Goal: Task Accomplishment & Management: Manage account settings

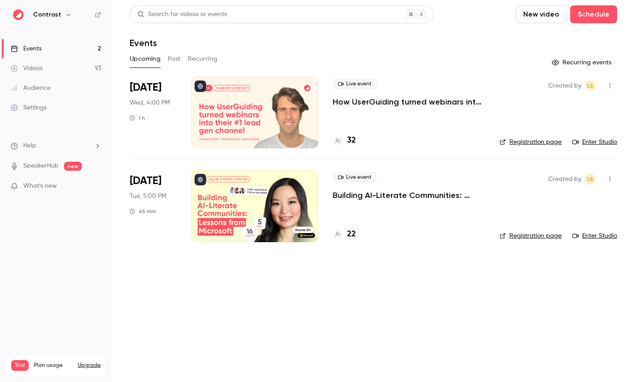
click at [67, 11] on icon "button" at bounding box center [68, 14] width 7 height 7
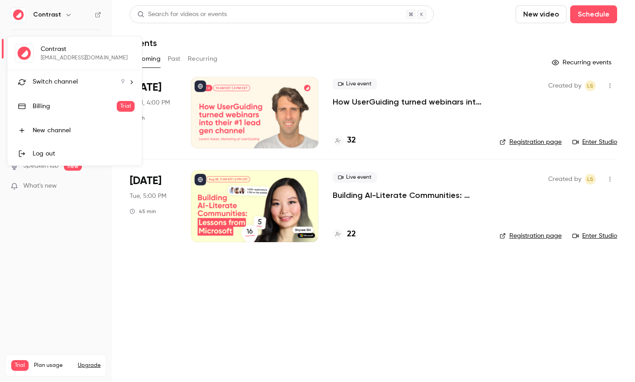
click at [65, 85] on span "Switch channel" at bounding box center [55, 81] width 45 height 9
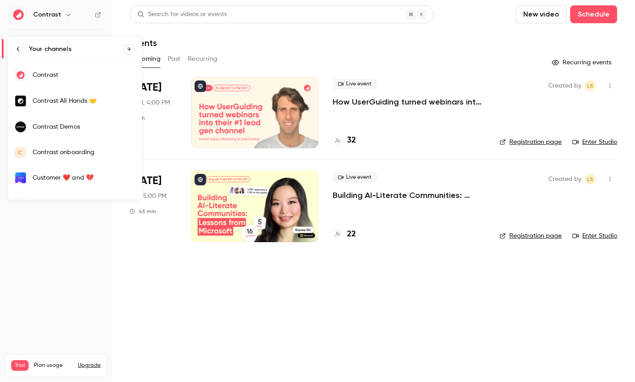
click at [79, 127] on div "Contrast Demos" at bounding box center [84, 127] width 102 height 9
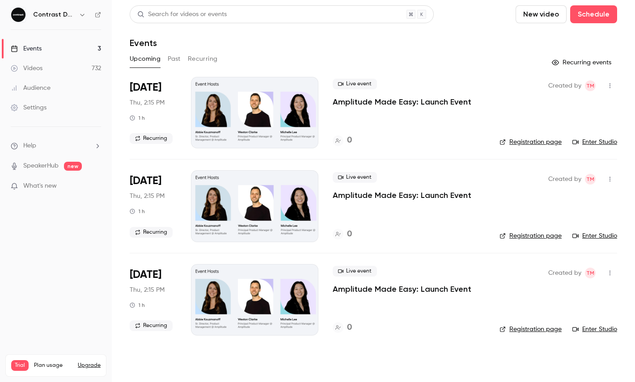
click at [65, 62] on link "Videos 732" at bounding box center [56, 69] width 112 height 20
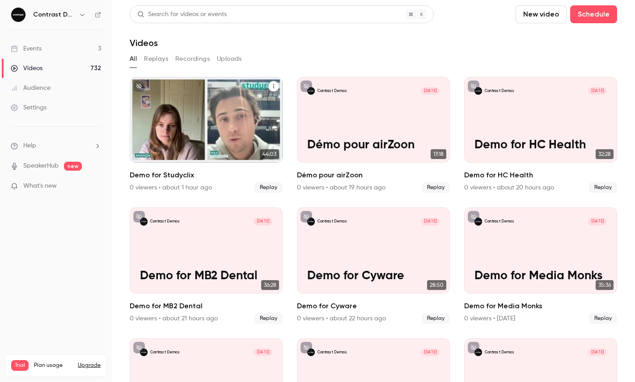
click at [273, 86] on icon "Demo for Studyclix" at bounding box center [273, 86] width 5 height 5
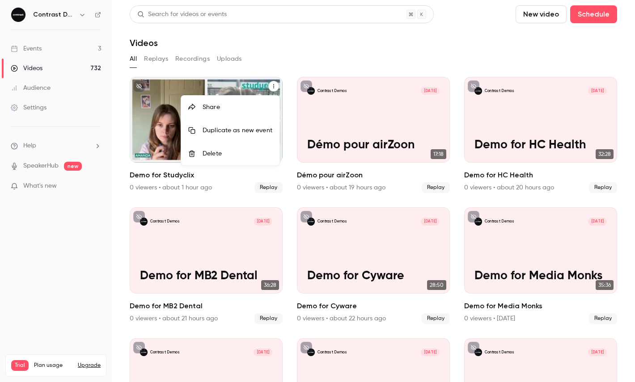
click at [235, 101] on li "Share" at bounding box center [230, 107] width 98 height 23
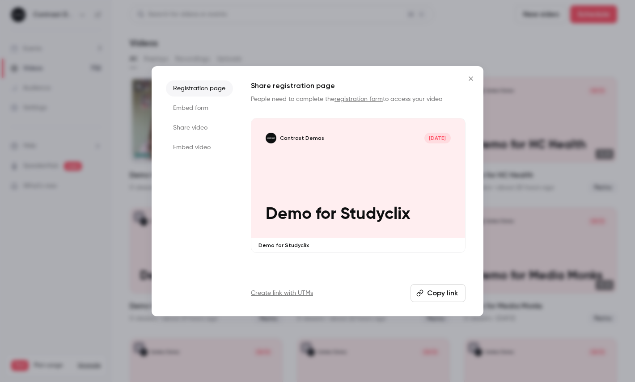
click at [177, 133] on li "Share video" at bounding box center [199, 128] width 67 height 16
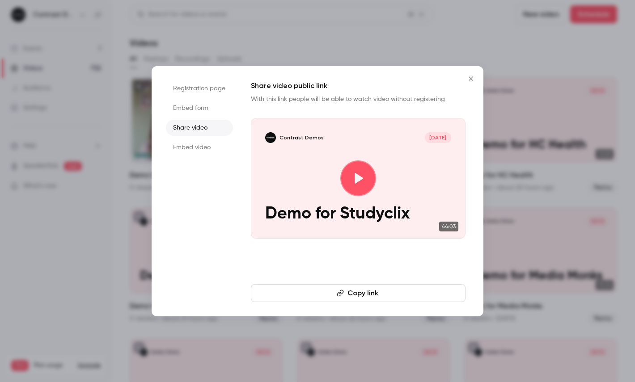
click at [335, 301] on button "Copy link" at bounding box center [358, 293] width 215 height 18
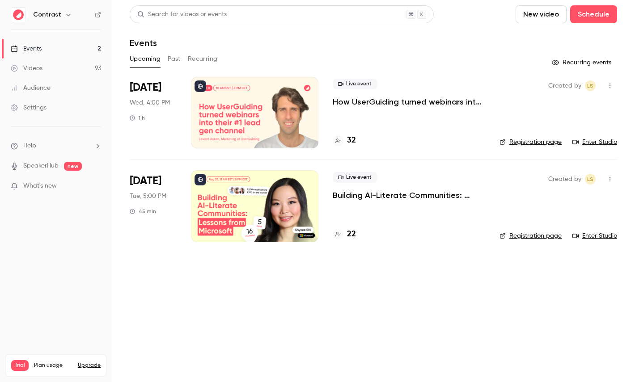
click at [65, 17] on icon "button" at bounding box center [68, 14] width 7 height 7
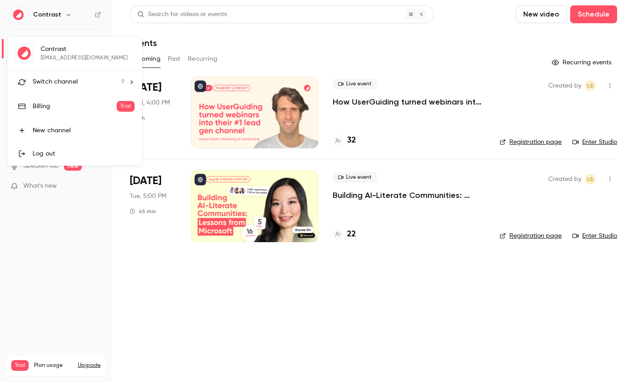
click at [63, 89] on li "Switch channel 9" at bounding box center [75, 82] width 134 height 24
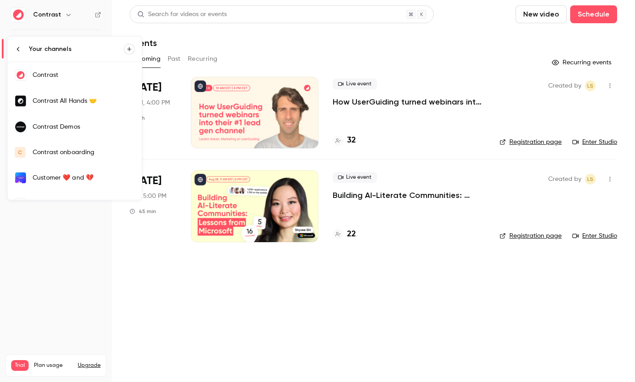
click at [76, 136] on link "Contrast Demos" at bounding box center [75, 127] width 134 height 26
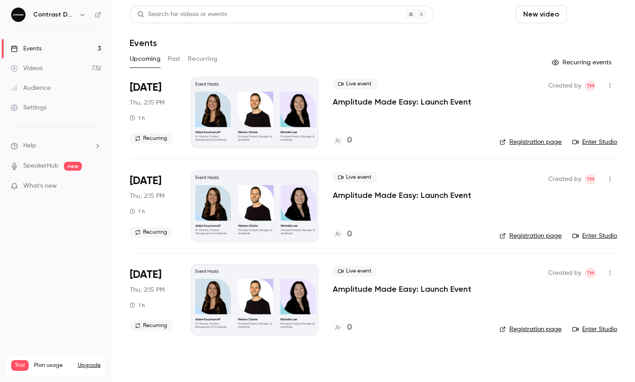
click at [600, 17] on button "Schedule" at bounding box center [593, 14] width 47 height 18
click at [572, 41] on div "One time event" at bounding box center [576, 38] width 68 height 9
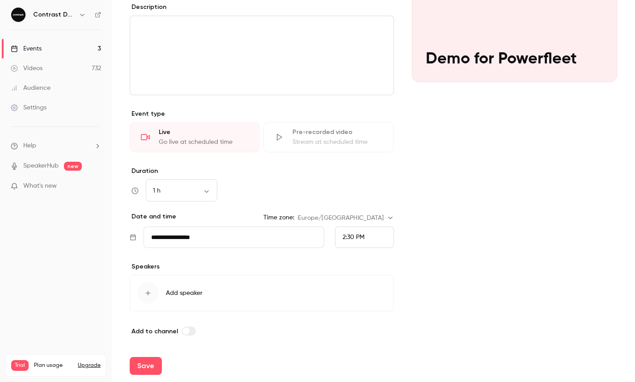
scroll to position [126, 0]
type input "**********"
click at [364, 238] on span "2:30 PM" at bounding box center [354, 236] width 22 height 6
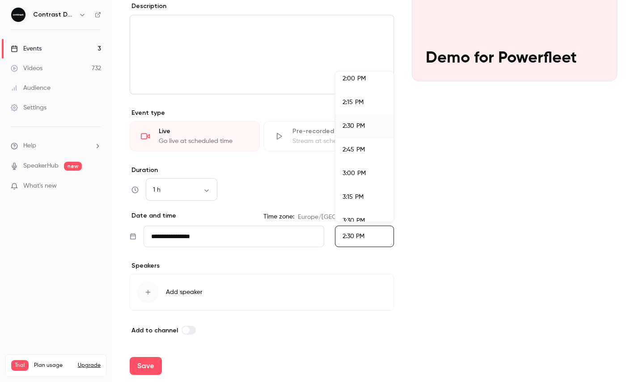
scroll to position [1333, 0]
click at [365, 211] on li "3:30 PM" at bounding box center [364, 220] width 58 height 24
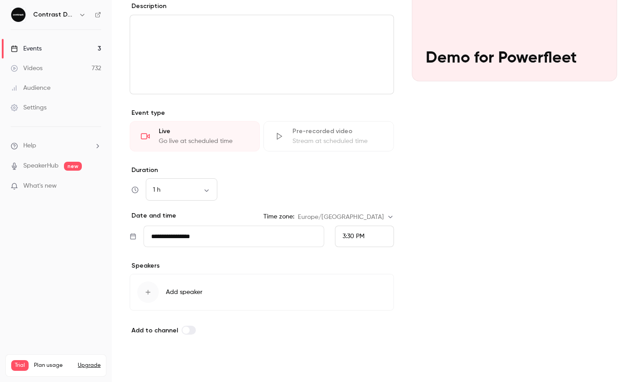
click at [137, 362] on button "Save" at bounding box center [146, 366] width 32 height 18
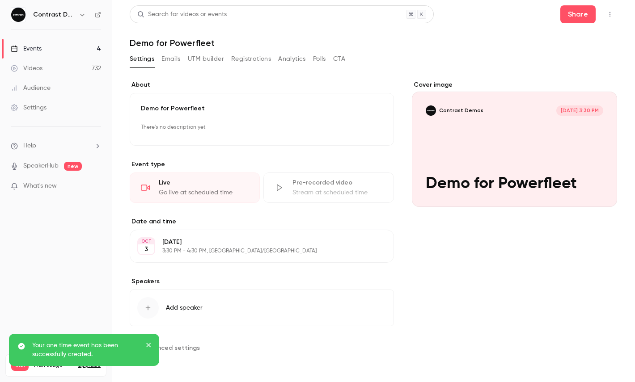
click at [614, 17] on button "button" at bounding box center [610, 14] width 14 height 14
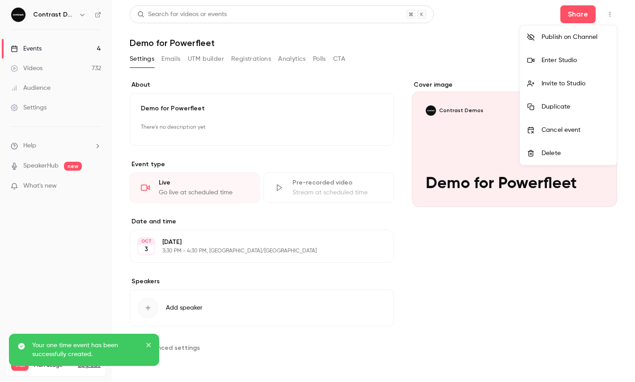
click at [567, 70] on li "Enter Studio" at bounding box center [568, 60] width 97 height 23
